Goal: Task Accomplishment & Management: Manage account settings

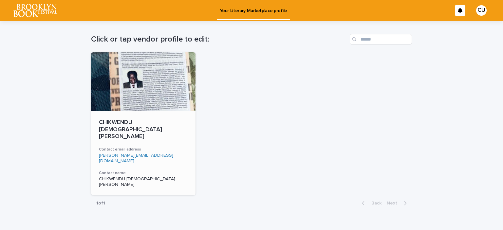
click at [178, 102] on div at bounding box center [143, 81] width 104 height 59
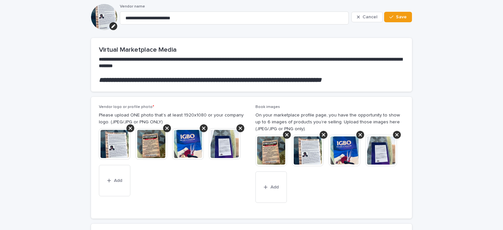
scroll to position [31, 0]
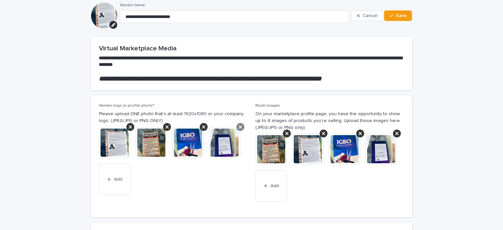
click at [242, 127] on icon at bounding box center [240, 126] width 3 height 5
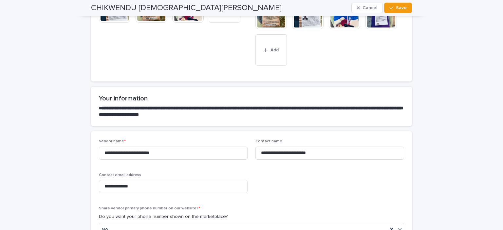
scroll to position [0, 0]
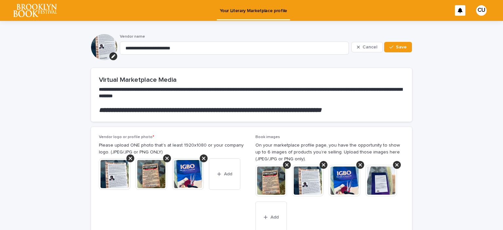
click at [263, 12] on p "Your Literary Marketplace profile" at bounding box center [253, 7] width 67 height 14
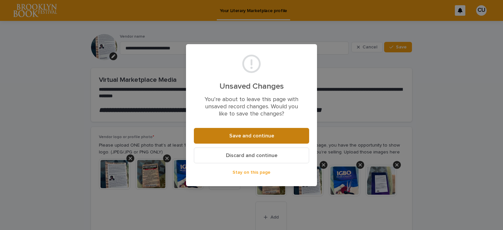
click at [254, 136] on span "Save and continue" at bounding box center [251, 135] width 45 height 5
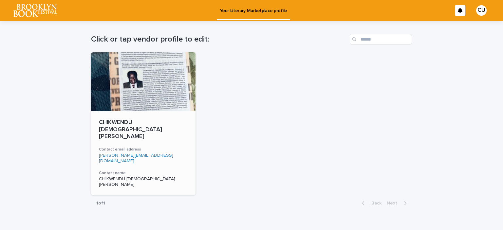
click at [164, 147] on h3 "Contact email address" at bounding box center [143, 149] width 89 height 5
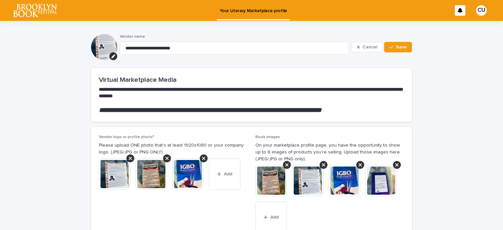
click at [255, 10] on p "Your Literary Marketplace profile" at bounding box center [253, 7] width 67 height 14
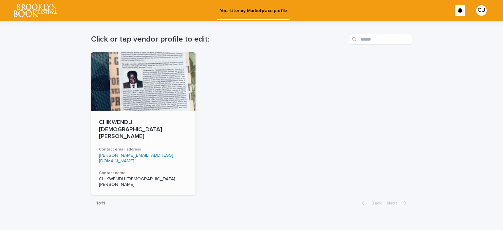
click at [124, 153] on link "chris@uwyo.edu" at bounding box center [136, 158] width 74 height 10
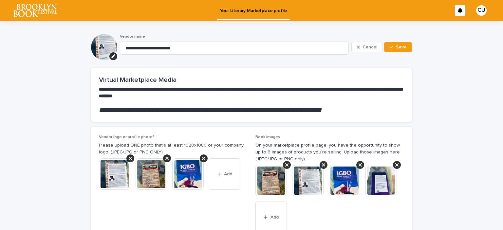
click at [256, 11] on p "Your Literary Marketplace profile" at bounding box center [253, 7] width 67 height 14
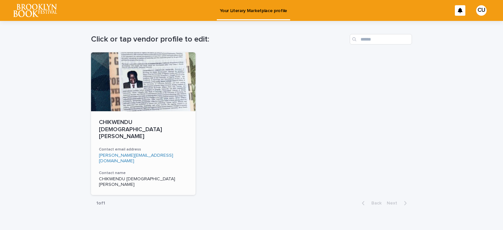
click at [114, 171] on h3 "Contact name" at bounding box center [143, 173] width 89 height 5
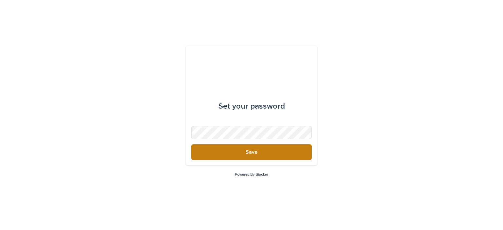
click at [254, 154] on span "Save" at bounding box center [252, 152] width 12 height 5
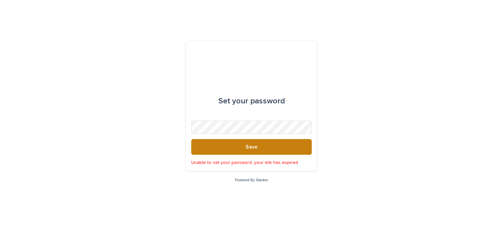
click at [257, 147] on span "Save" at bounding box center [252, 146] width 12 height 5
click at [252, 146] on span "Save" at bounding box center [252, 146] width 12 height 5
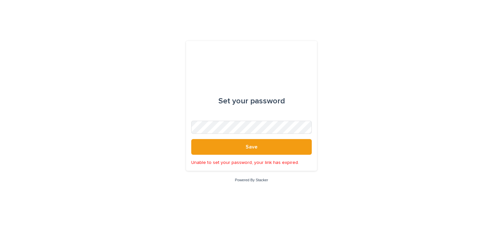
click at [252, 179] on link "Powered By Stacker" at bounding box center [251, 180] width 33 height 4
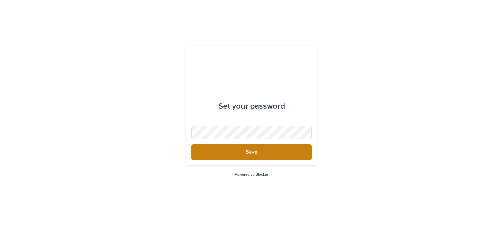
click at [260, 153] on button "Save" at bounding box center [251, 152] width 121 height 16
click at [255, 153] on span "Save" at bounding box center [252, 152] width 12 height 5
